Goal: Check status: Check status

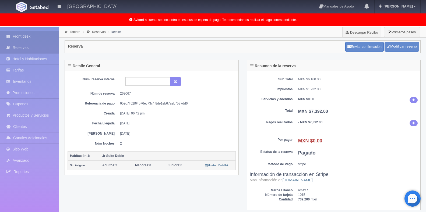
click at [45, 37] on link "Front desk" at bounding box center [29, 36] width 59 height 11
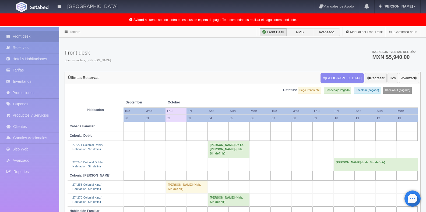
click at [403, 80] on button "Avanzar" at bounding box center [409, 78] width 20 height 10
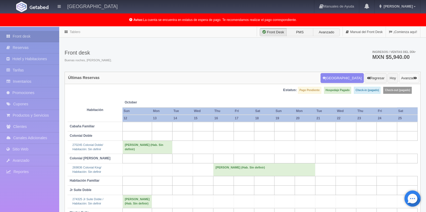
click at [403, 80] on button "Avanzar" at bounding box center [409, 78] width 20 height 10
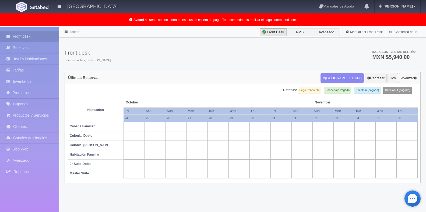
click at [402, 81] on button "Avanzar" at bounding box center [409, 78] width 20 height 10
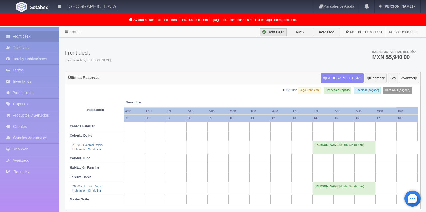
click at [402, 80] on button "Avanzar" at bounding box center [409, 78] width 20 height 10
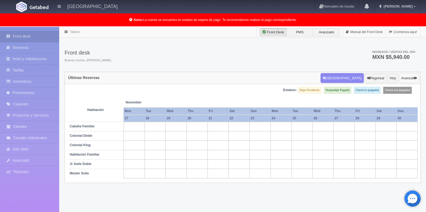
click at [402, 80] on button "Avanzar" at bounding box center [409, 78] width 20 height 10
